Goal: Register for event/course

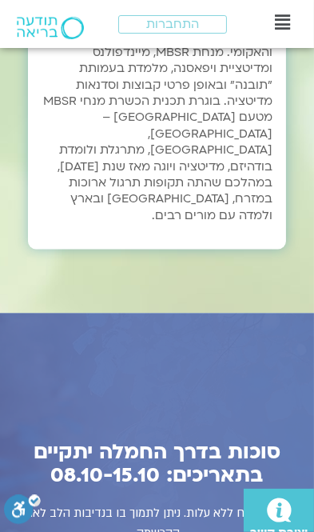
scroll to position [8752, 0]
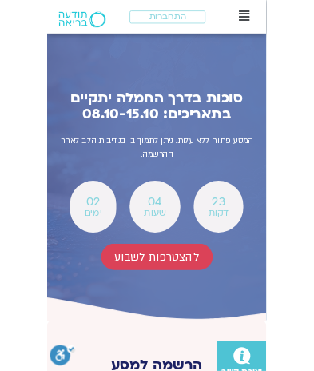
scroll to position [9159, 0]
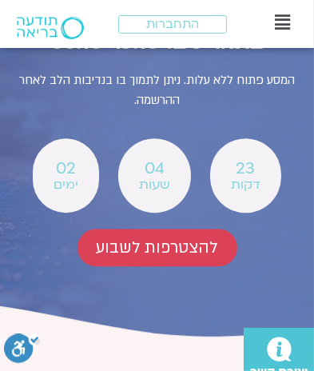
scroll to position [9209, 0]
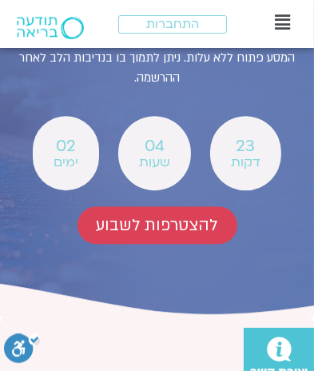
type input "[PERSON_NAME]"
type input "[EMAIL_ADDRESS][DOMAIN_NAME]"
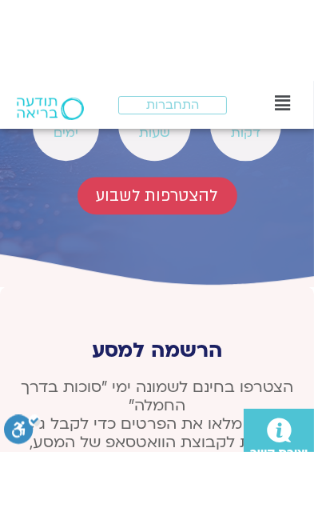
scroll to position [9319, 0]
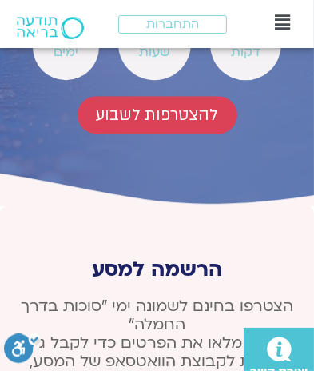
type input "0542566130"
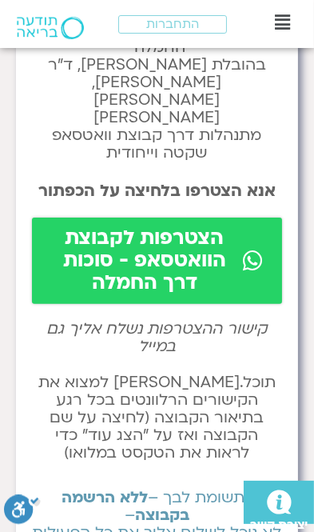
scroll to position [139, 0]
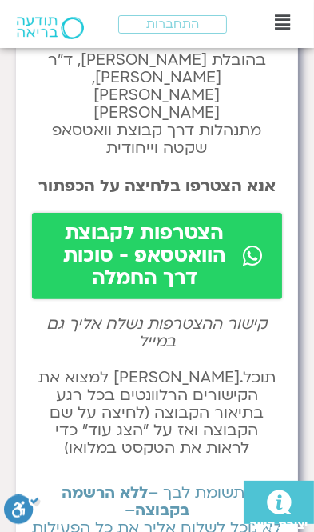
click at [193, 222] on span "הצטרפות לקבוצת הוואטסאפ - סוכות דרך החמלה" at bounding box center [144, 255] width 187 height 67
